Goal: Task Accomplishment & Management: Complete application form

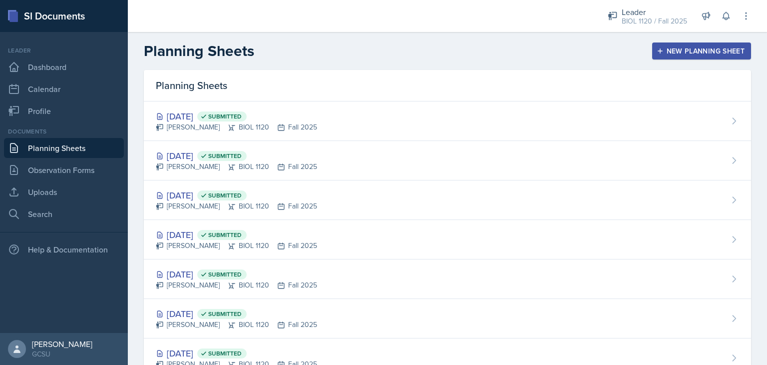
click at [695, 58] on button "New Planning Sheet" at bounding box center [701, 50] width 99 height 17
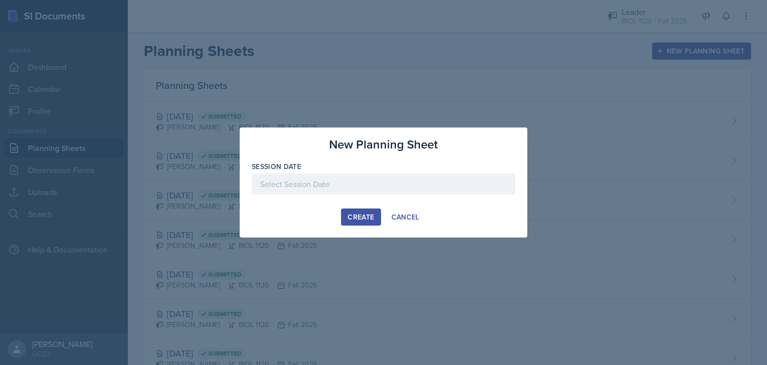
click at [376, 182] on div at bounding box center [384, 183] width 264 height 21
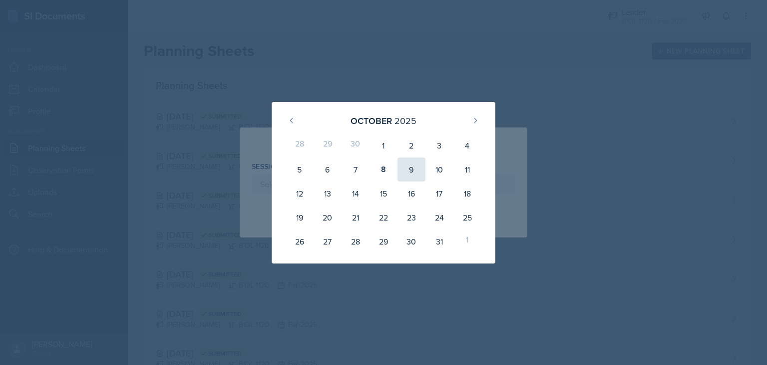
click at [410, 170] on div "9" at bounding box center [412, 169] width 28 height 24
type input "[DATE]"
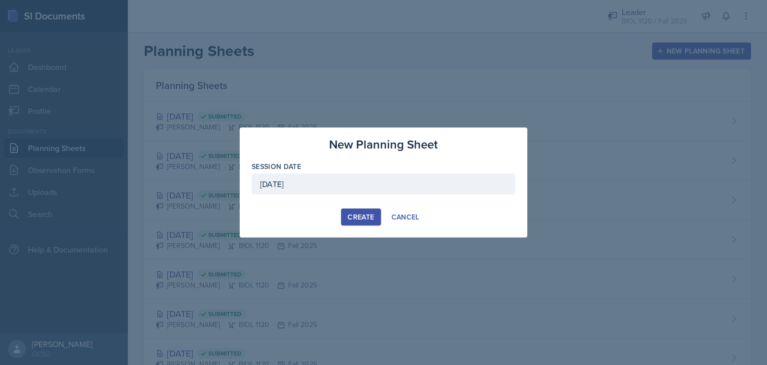
click at [358, 214] on div "Create" at bounding box center [361, 217] width 26 height 8
click at [358, 214] on div "button" at bounding box center [361, 217] width 8 height 8
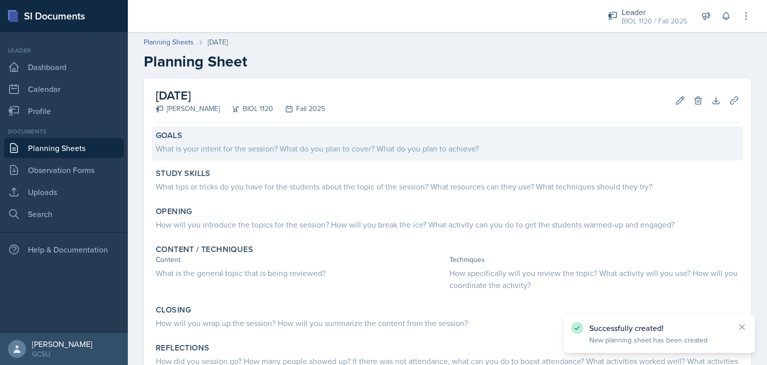
click at [377, 144] on div "What is your intent for the session? What do you plan to cover? What do you pla…" at bounding box center [447, 148] width 583 height 12
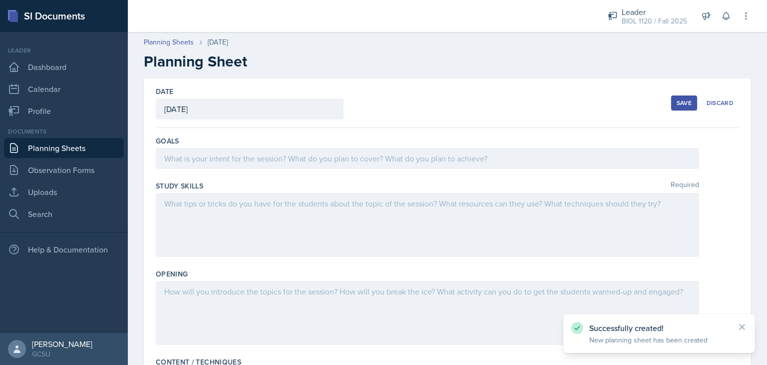
click at [338, 161] on div at bounding box center [428, 158] width 544 height 21
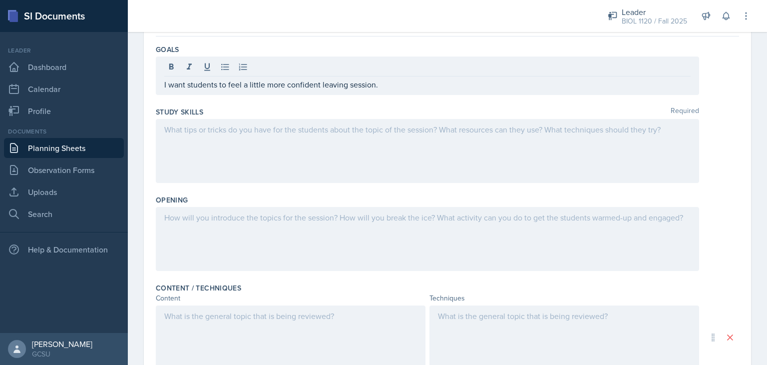
scroll to position [94, 0]
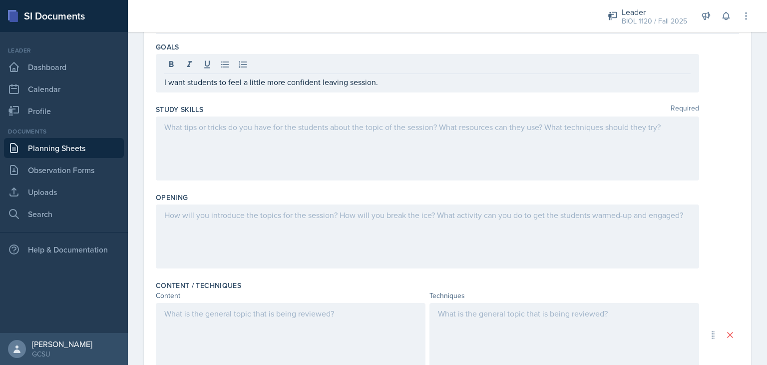
click at [487, 143] on div at bounding box center [428, 148] width 544 height 64
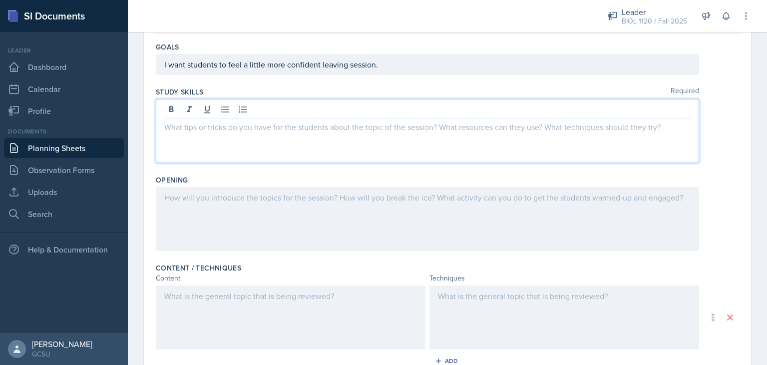
scroll to position [111, 0]
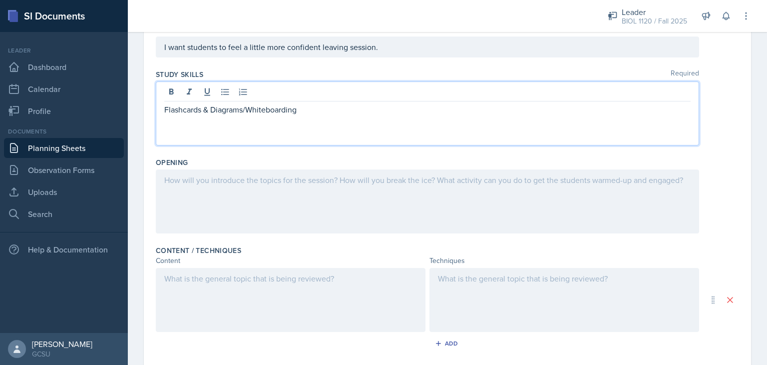
click at [434, 157] on div "Opening" at bounding box center [447, 162] width 583 height 10
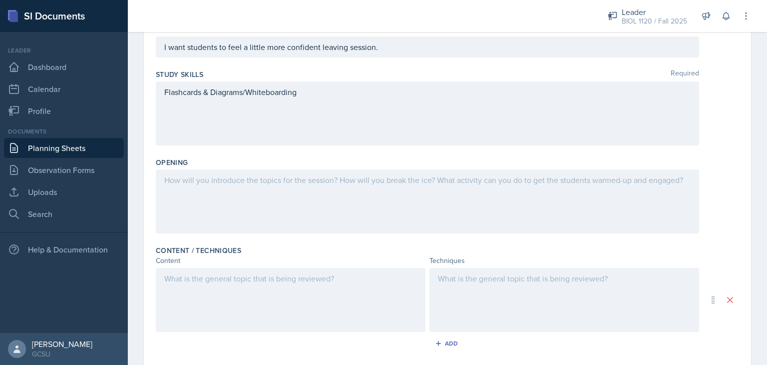
click at [389, 179] on div at bounding box center [428, 201] width 544 height 64
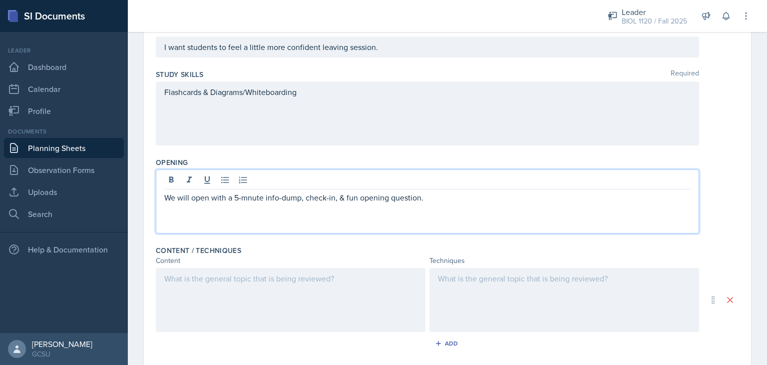
click at [710, 177] on div "We will open with a 5-mnute info-dump, check-in, & fun opening question." at bounding box center [447, 201] width 583 height 64
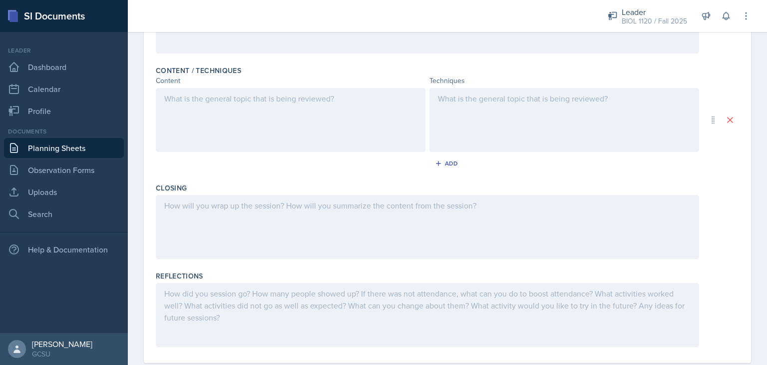
scroll to position [308, 0]
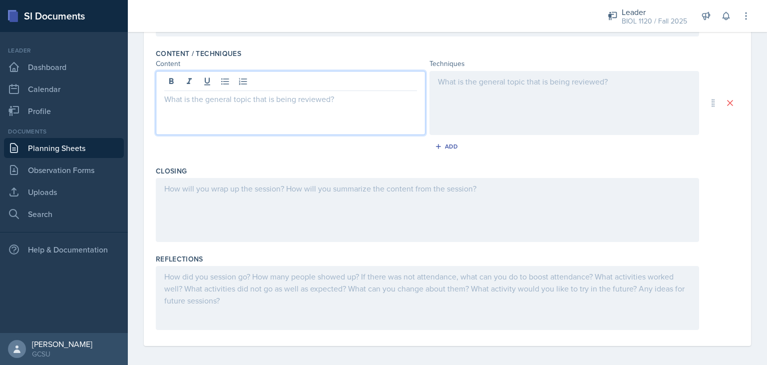
click at [302, 100] on p at bounding box center [290, 99] width 253 height 12
click at [228, 108] on p "Alternation of Generations, Flower Anatomy, Prokaryotes vs. Eukaryotes, & [PERS…" at bounding box center [290, 105] width 253 height 24
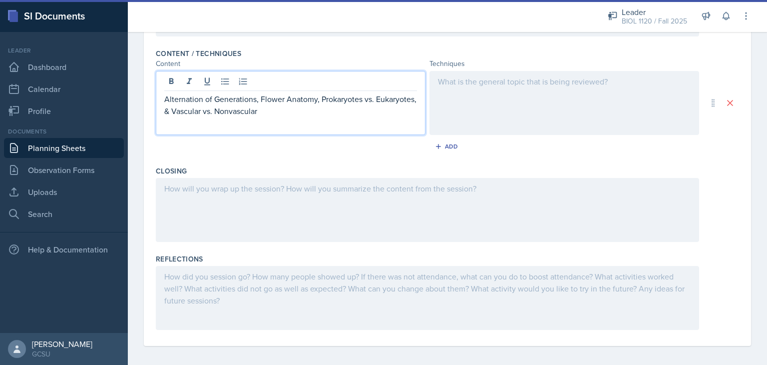
click at [503, 101] on div at bounding box center [565, 103] width 270 height 64
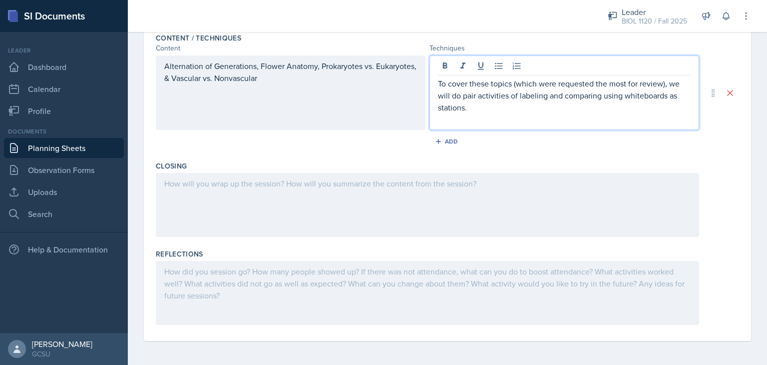
scroll to position [323, 0]
click at [351, 102] on div "Alternation of Generations, Flower Anatomy, Prokaryotes vs. Eukaryotes, & Vascu…" at bounding box center [291, 93] width 270 height 74
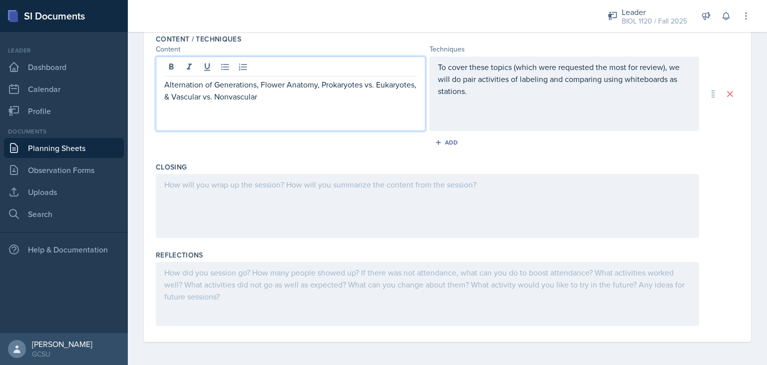
scroll to position [330, 0]
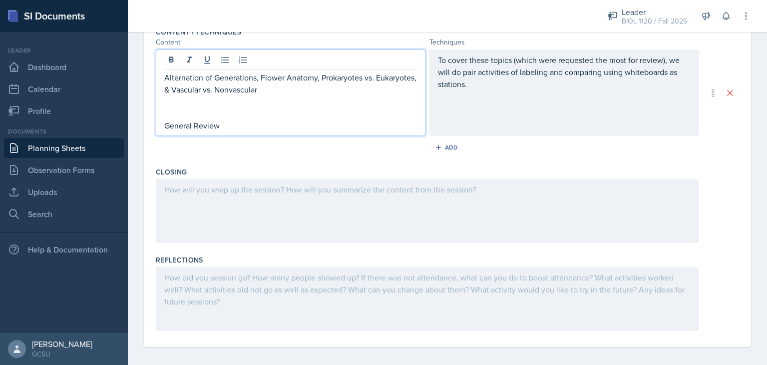
click at [351, 147] on div "Add" at bounding box center [447, 149] width 583 height 19
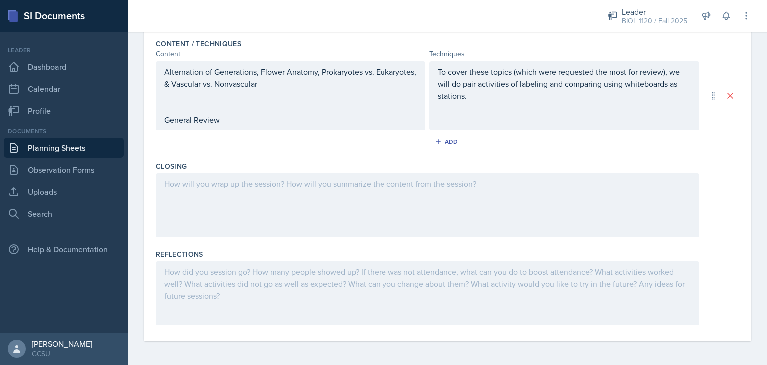
click at [452, 127] on div "To cover these topics (which were requested the most for review), we will do pa…" at bounding box center [565, 95] width 270 height 69
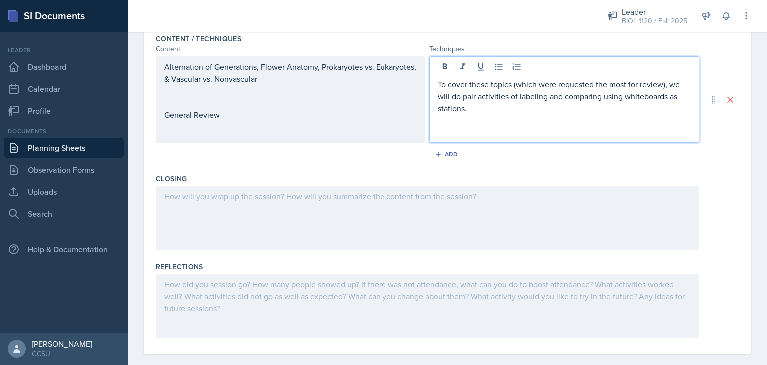
scroll to position [335, 0]
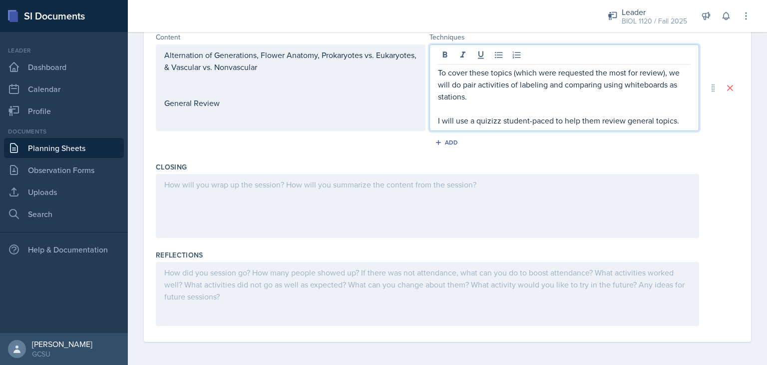
click at [718, 166] on div "Closing" at bounding box center [447, 167] width 583 height 10
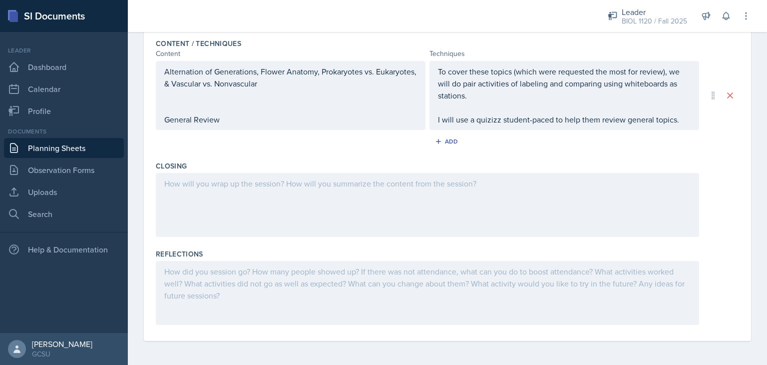
scroll to position [318, 0]
click at [576, 200] on div at bounding box center [428, 205] width 544 height 64
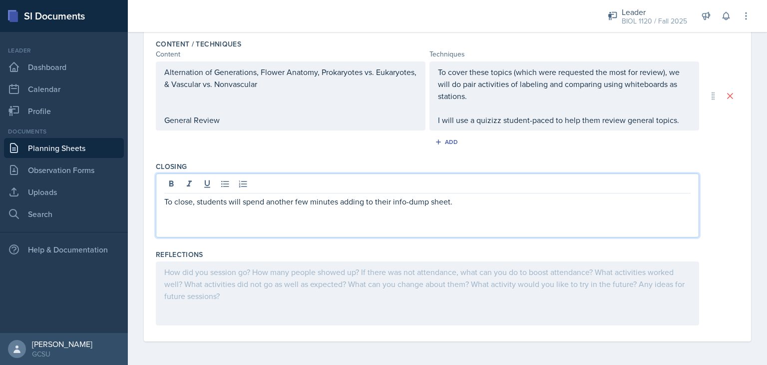
scroll to position [26, 0]
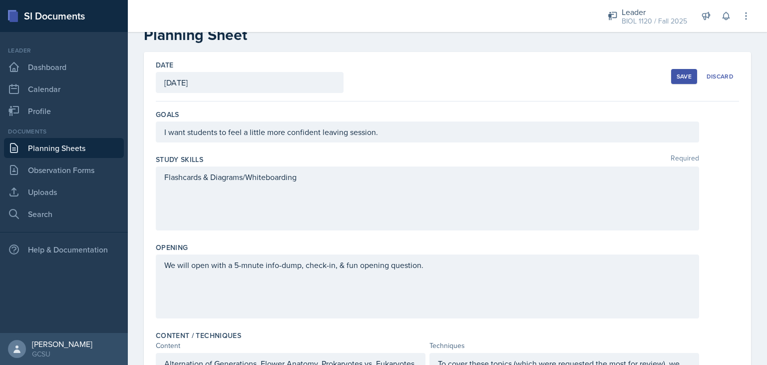
click at [681, 77] on div "Save" at bounding box center [684, 76] width 15 height 8
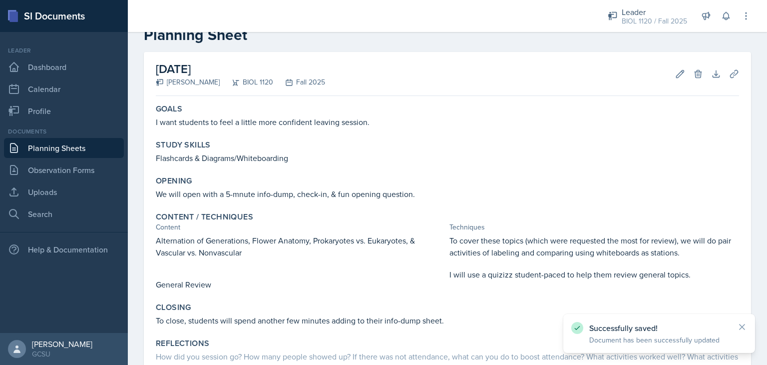
scroll to position [106, 0]
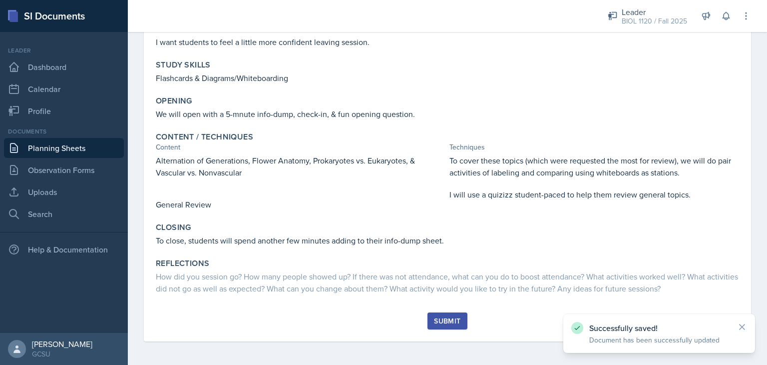
click at [448, 314] on button "Submit" at bounding box center [447, 320] width 39 height 17
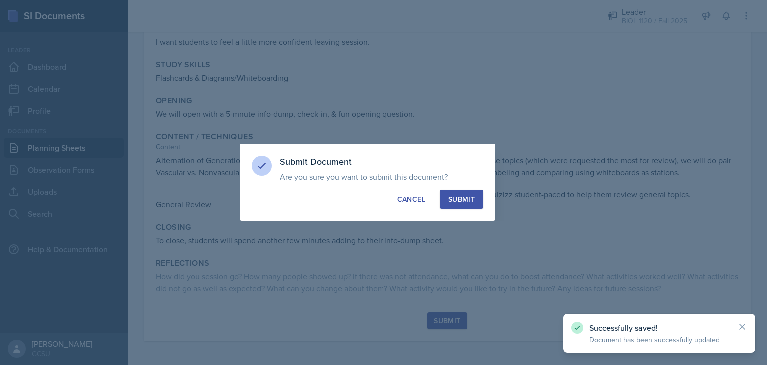
click at [460, 190] on button "Submit" at bounding box center [461, 199] width 43 height 19
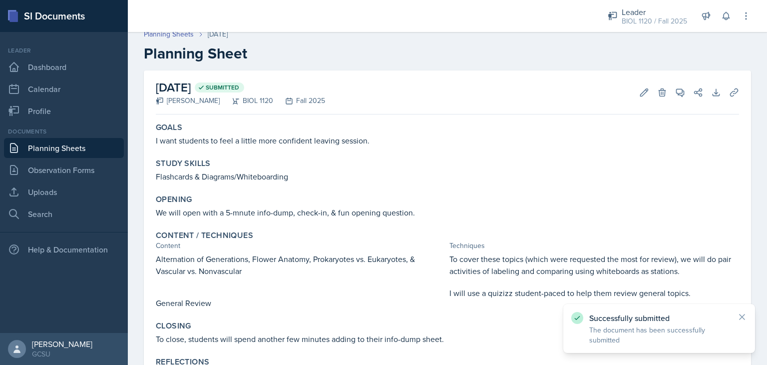
scroll to position [0, 0]
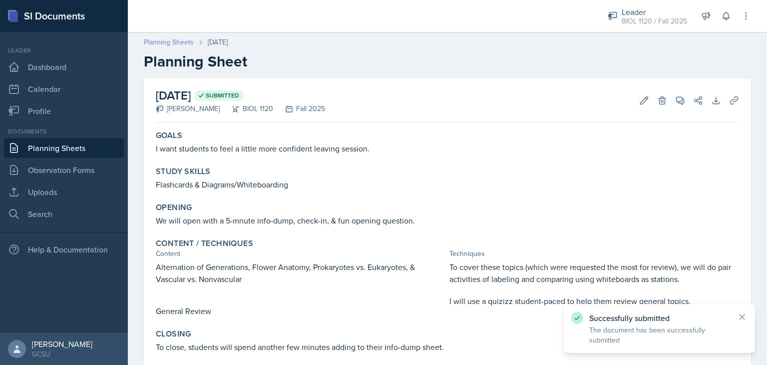
click at [152, 43] on link "Planning Sheets" at bounding box center [169, 42] width 50 height 10
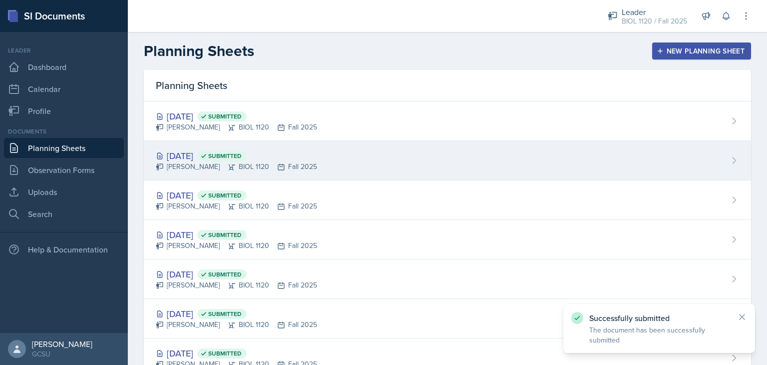
click at [186, 153] on div "[DATE] Submitted" at bounding box center [236, 155] width 161 height 13
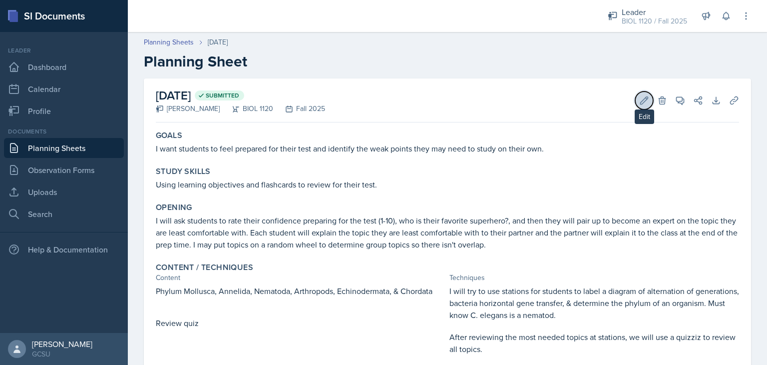
click at [635, 101] on button "Edit" at bounding box center [644, 100] width 18 height 18
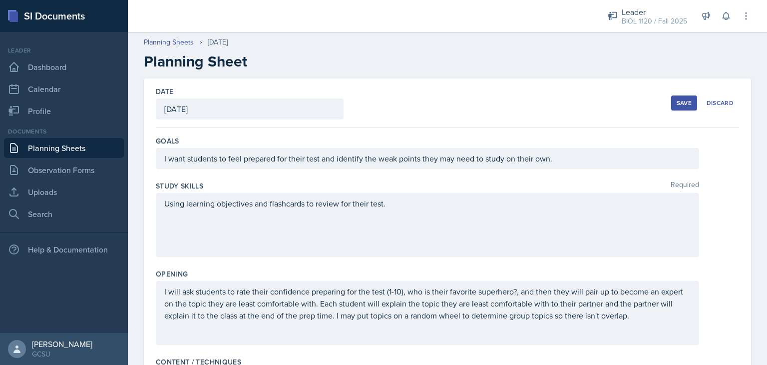
scroll to position [291, 0]
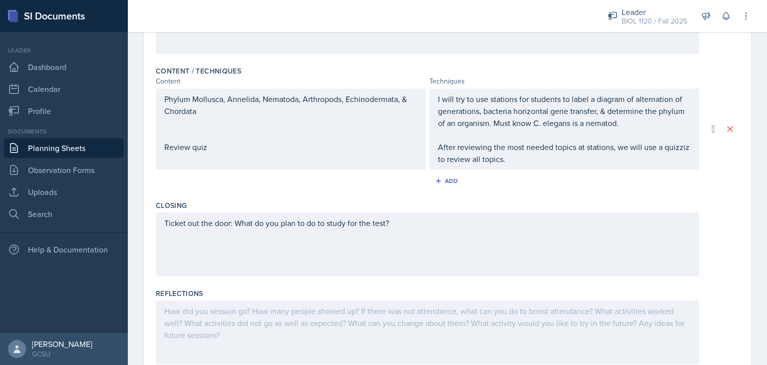
click at [373, 337] on div at bounding box center [428, 332] width 544 height 64
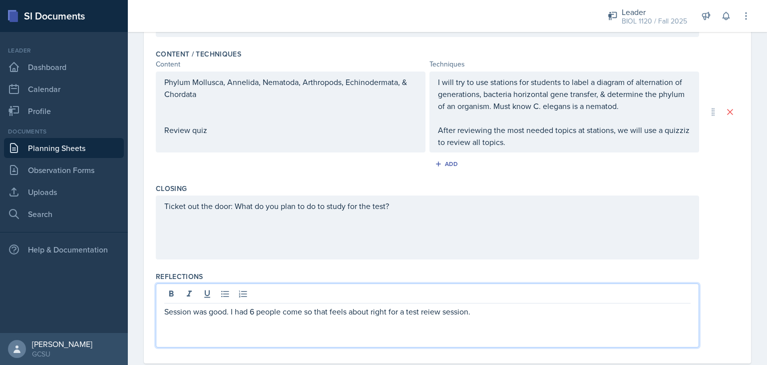
click at [431, 311] on p "Session was good. I had 6 people come so that feels about right for a test reie…" at bounding box center [427, 311] width 527 height 12
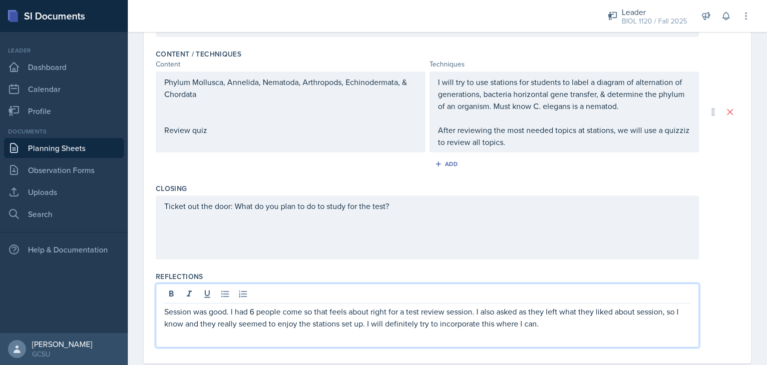
scroll to position [17, 0]
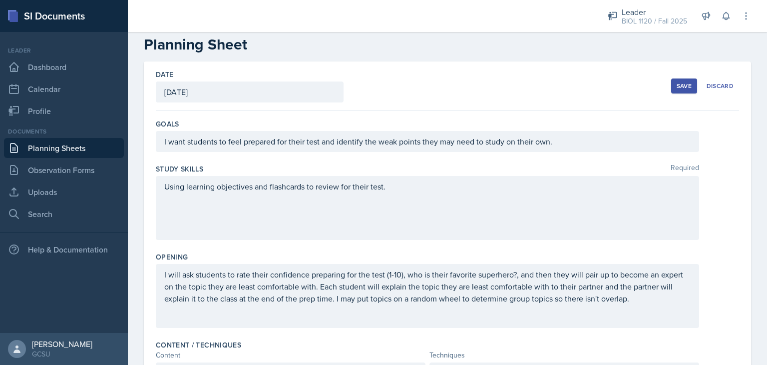
click at [682, 84] on div "Save" at bounding box center [684, 86] width 15 height 8
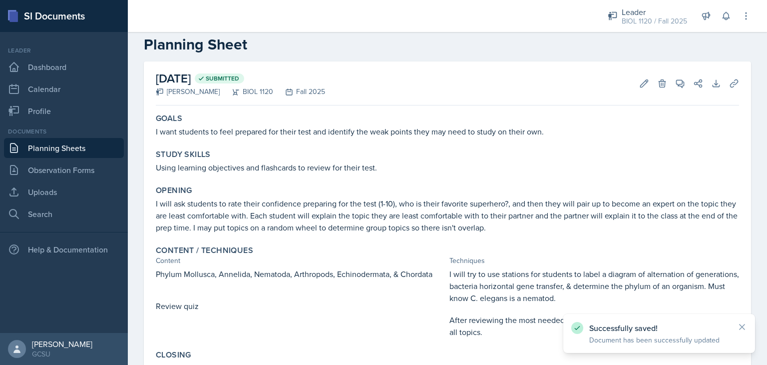
scroll to position [0, 0]
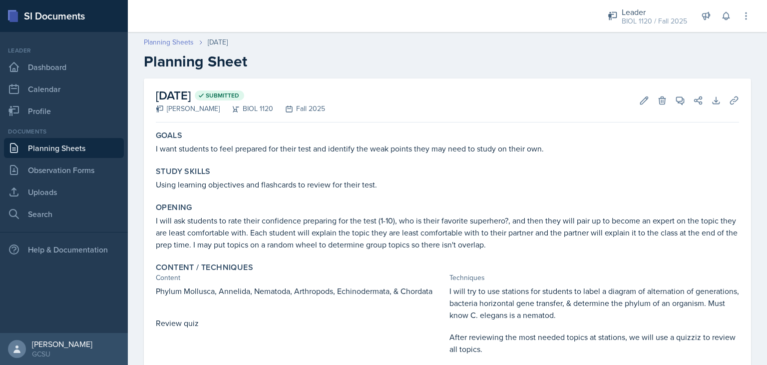
click at [174, 43] on link "Planning Sheets" at bounding box center [169, 42] width 50 height 10
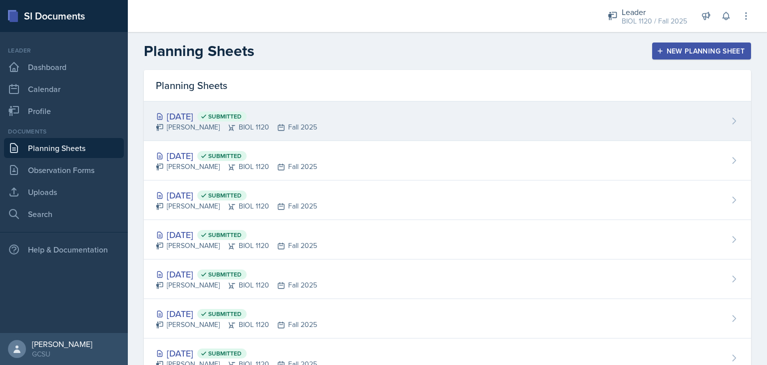
click at [198, 120] on div "[DATE] Submitted" at bounding box center [236, 115] width 161 height 13
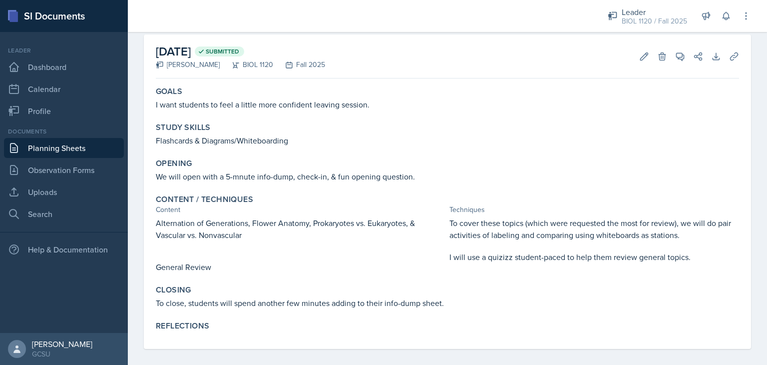
scroll to position [52, 0]
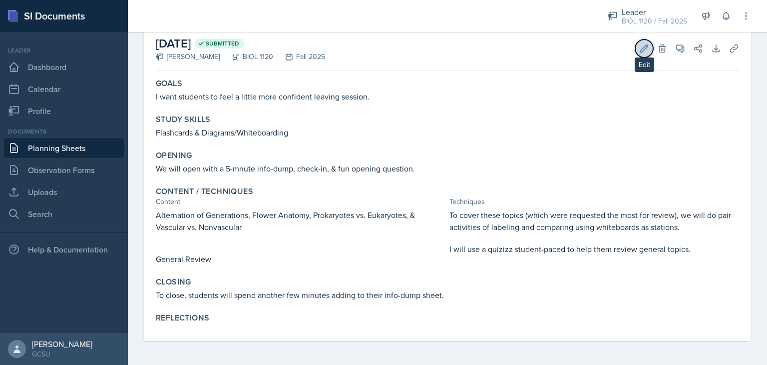
click at [635, 53] on button "Edit" at bounding box center [644, 48] width 18 height 18
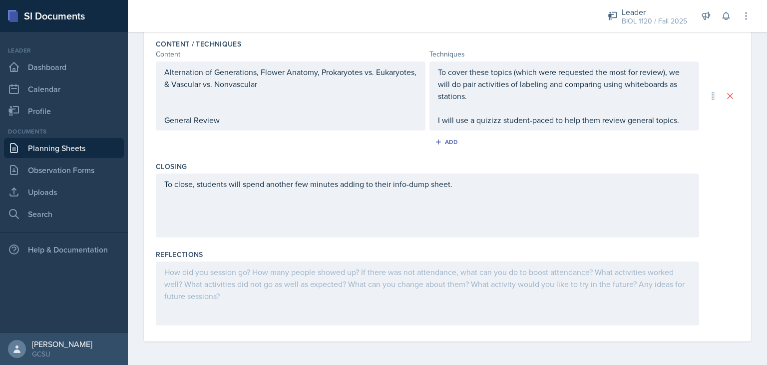
scroll to position [335, 0]
click at [365, 103] on p at bounding box center [290, 107] width 253 height 12
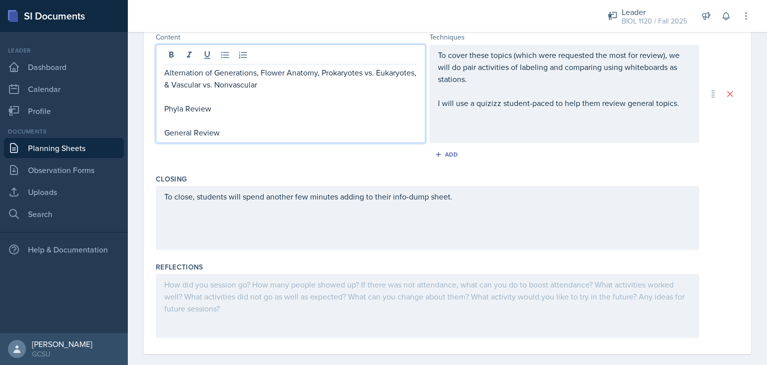
click at [459, 94] on div "To cover these topics (which were requested the most for review), we will do pa…" at bounding box center [564, 79] width 253 height 60
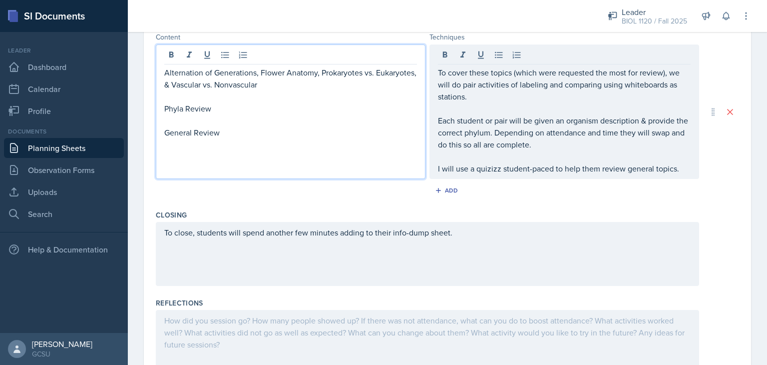
click at [300, 117] on div "Alternation of Generations, Flower Anatomy, Prokaryotes vs. Eukaryotes, & Vascu…" at bounding box center [290, 102] width 253 height 72
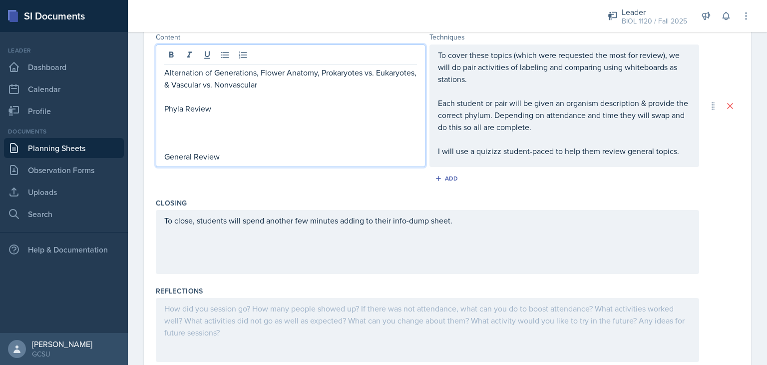
click at [264, 103] on p "Phyla Review" at bounding box center [290, 108] width 253 height 12
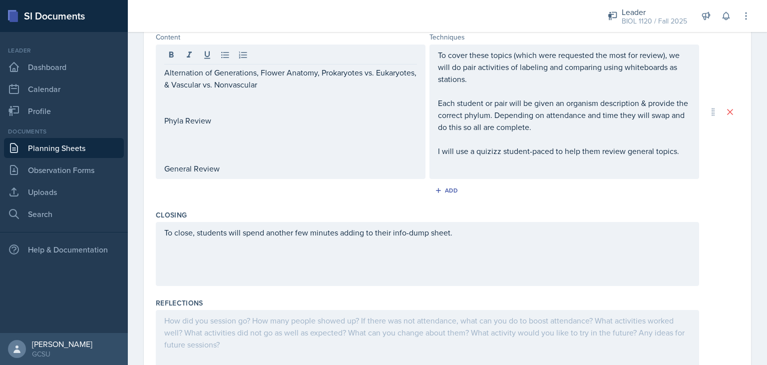
click at [288, 199] on div "Add" at bounding box center [447, 192] width 583 height 19
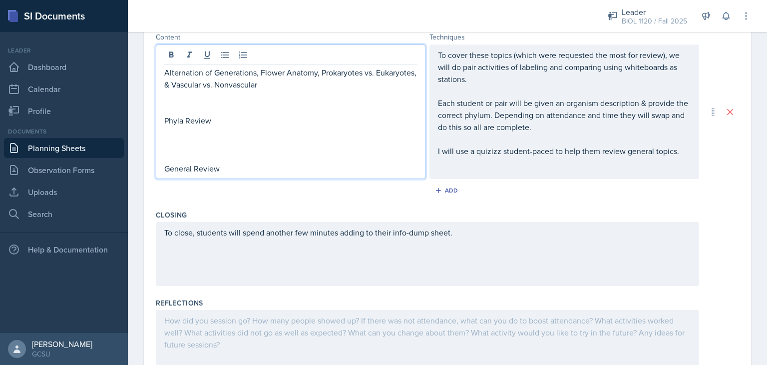
click at [202, 82] on div "Alternation of Generations, Flower Anatomy, Prokaryotes vs. Eukaryotes, & Vascu…" at bounding box center [290, 120] width 253 height 108
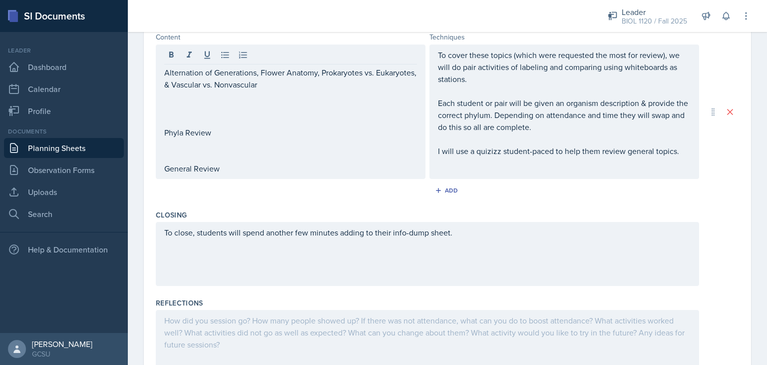
click at [242, 211] on div "Closing" at bounding box center [447, 215] width 583 height 10
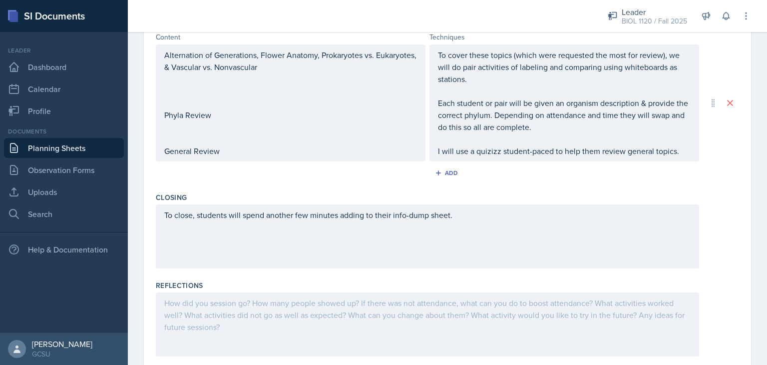
scroll to position [44, 0]
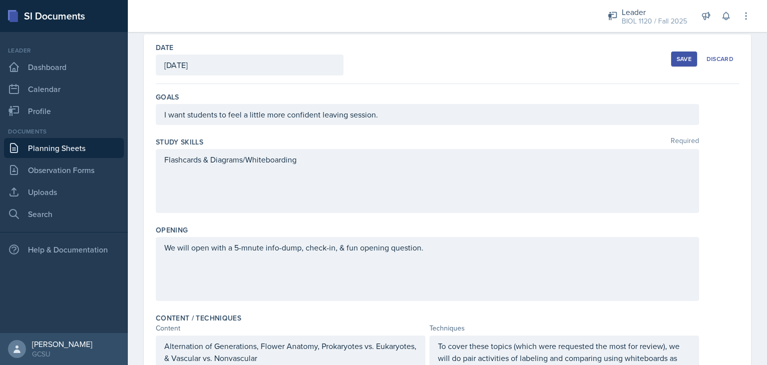
click at [677, 62] on div "Save" at bounding box center [684, 59] width 15 height 8
